Goal: Task Accomplishment & Management: Use online tool/utility

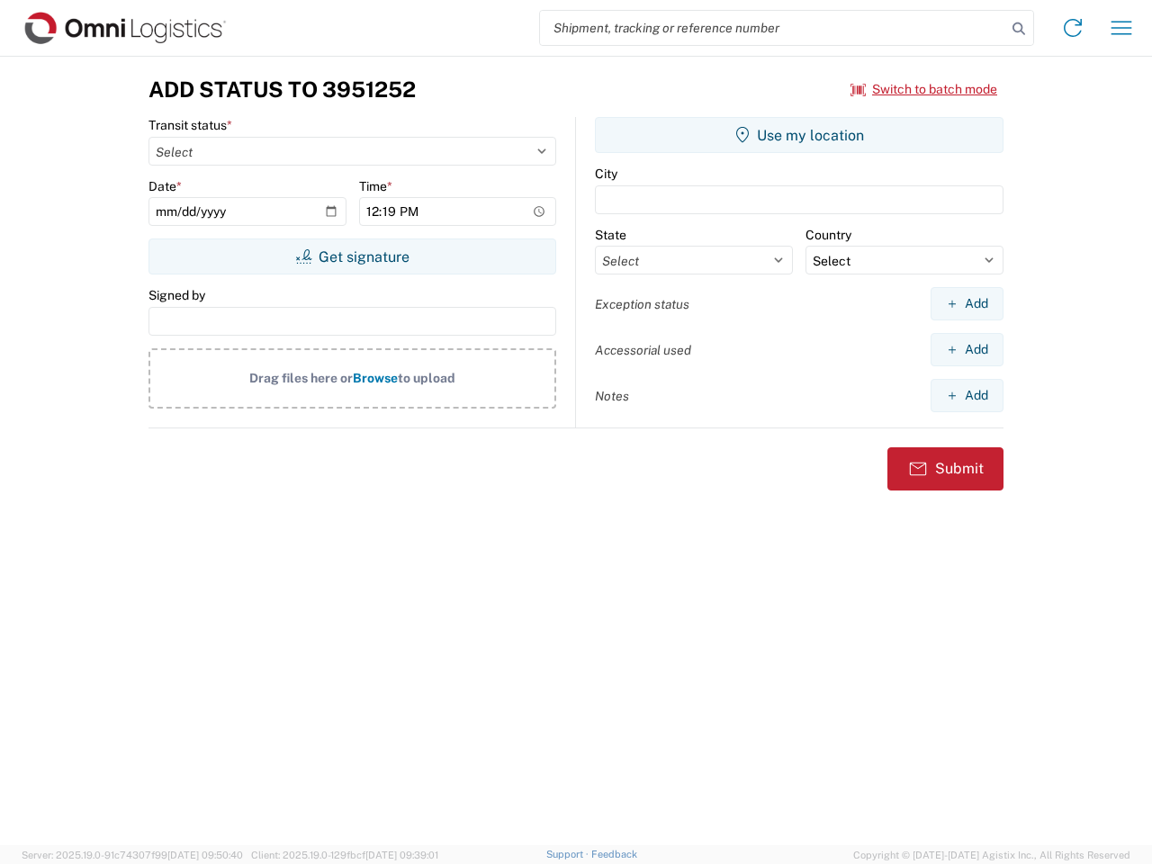
click at [773, 28] on input "search" at bounding box center [773, 28] width 466 height 34
click at [1019, 29] on icon at bounding box center [1018, 28] width 25 height 25
click at [1073, 28] on icon at bounding box center [1072, 27] width 29 height 29
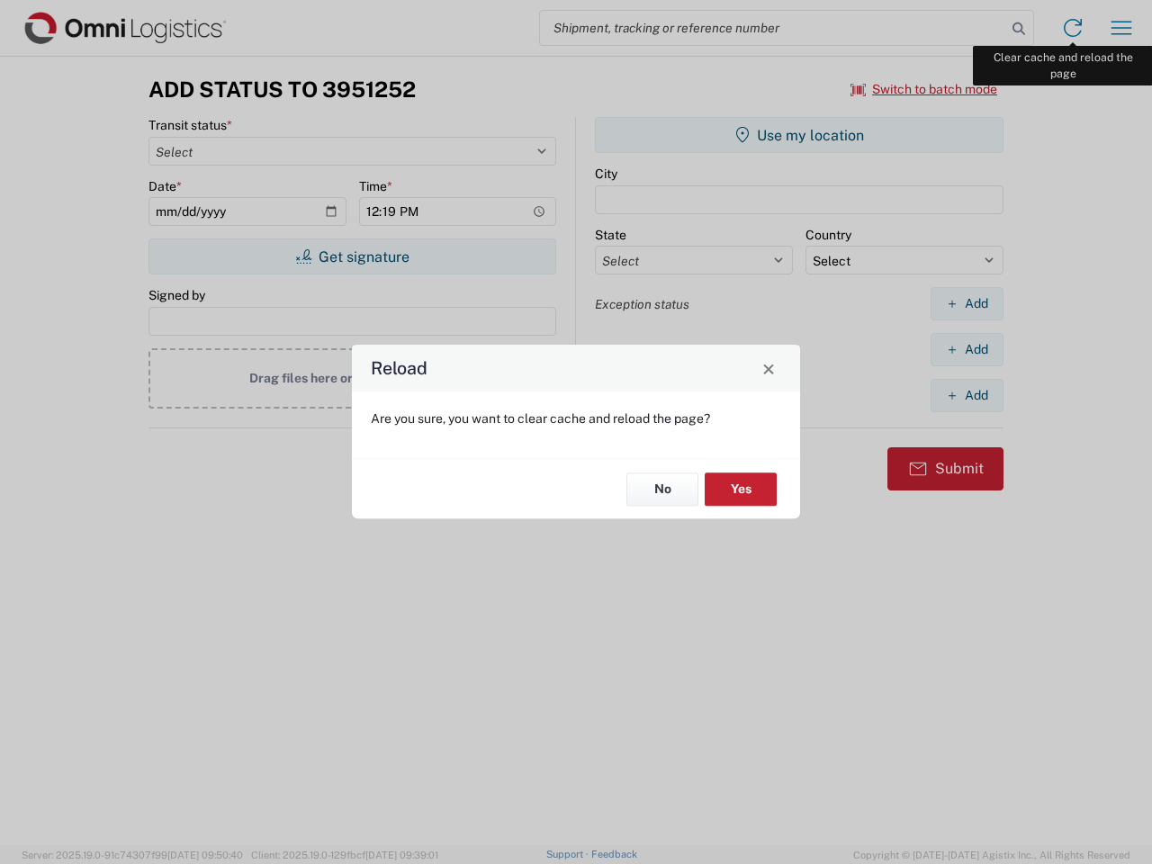
click at [1121, 28] on div "Reload Are you sure, you want to clear cache and reload the page? No Yes" at bounding box center [576, 432] width 1152 height 864
click at [924, 89] on div "Reload Are you sure, you want to clear cache and reload the page? No Yes" at bounding box center [576, 432] width 1152 height 864
click at [352, 256] on div "Reload Are you sure, you want to clear cache and reload the page? No Yes" at bounding box center [576, 432] width 1152 height 864
click at [799, 135] on div "Reload Are you sure, you want to clear cache and reload the page? No Yes" at bounding box center [576, 432] width 1152 height 864
click at [967, 303] on div "Reload Are you sure, you want to clear cache and reload the page? No Yes" at bounding box center [576, 432] width 1152 height 864
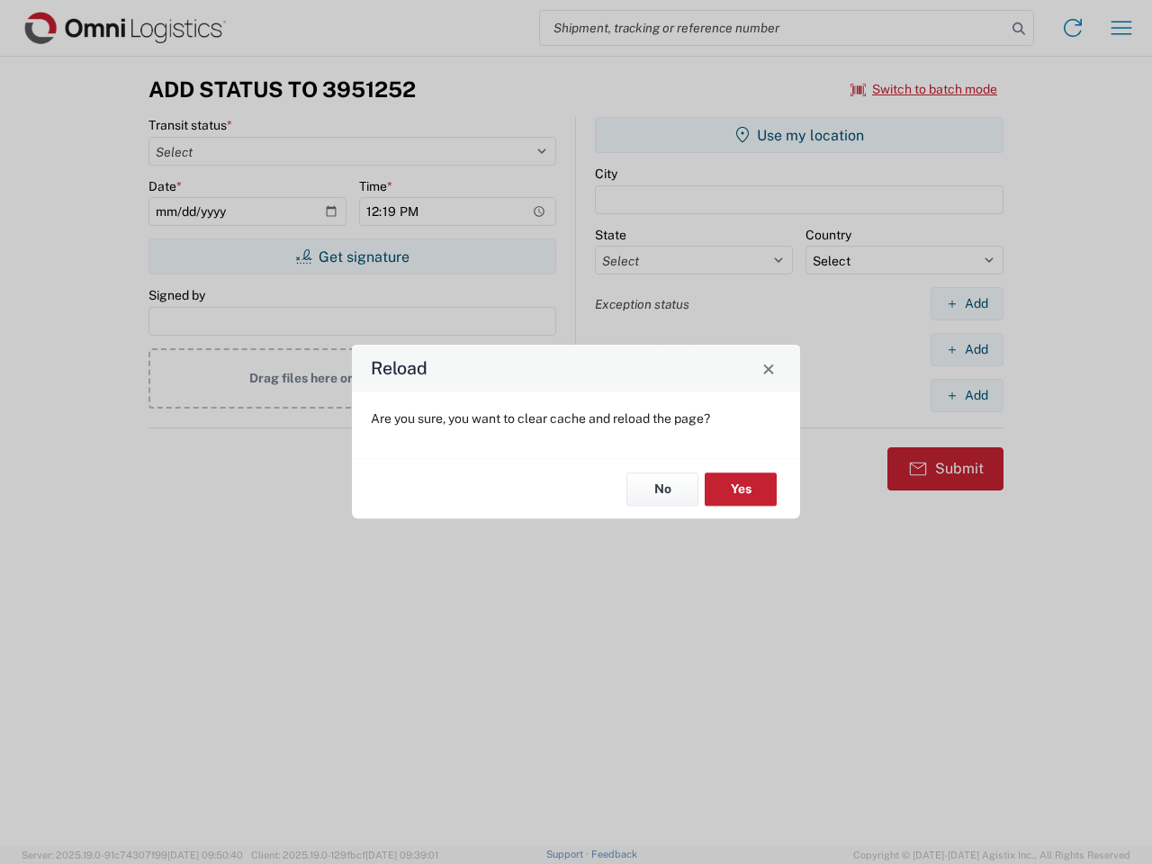
click at [967, 349] on div "Reload Are you sure, you want to clear cache and reload the page? No Yes" at bounding box center [576, 432] width 1152 height 864
click at [967, 395] on div "Reload Are you sure, you want to clear cache and reload the page? No Yes" at bounding box center [576, 432] width 1152 height 864
